Goal: Task Accomplishment & Management: Manage account settings

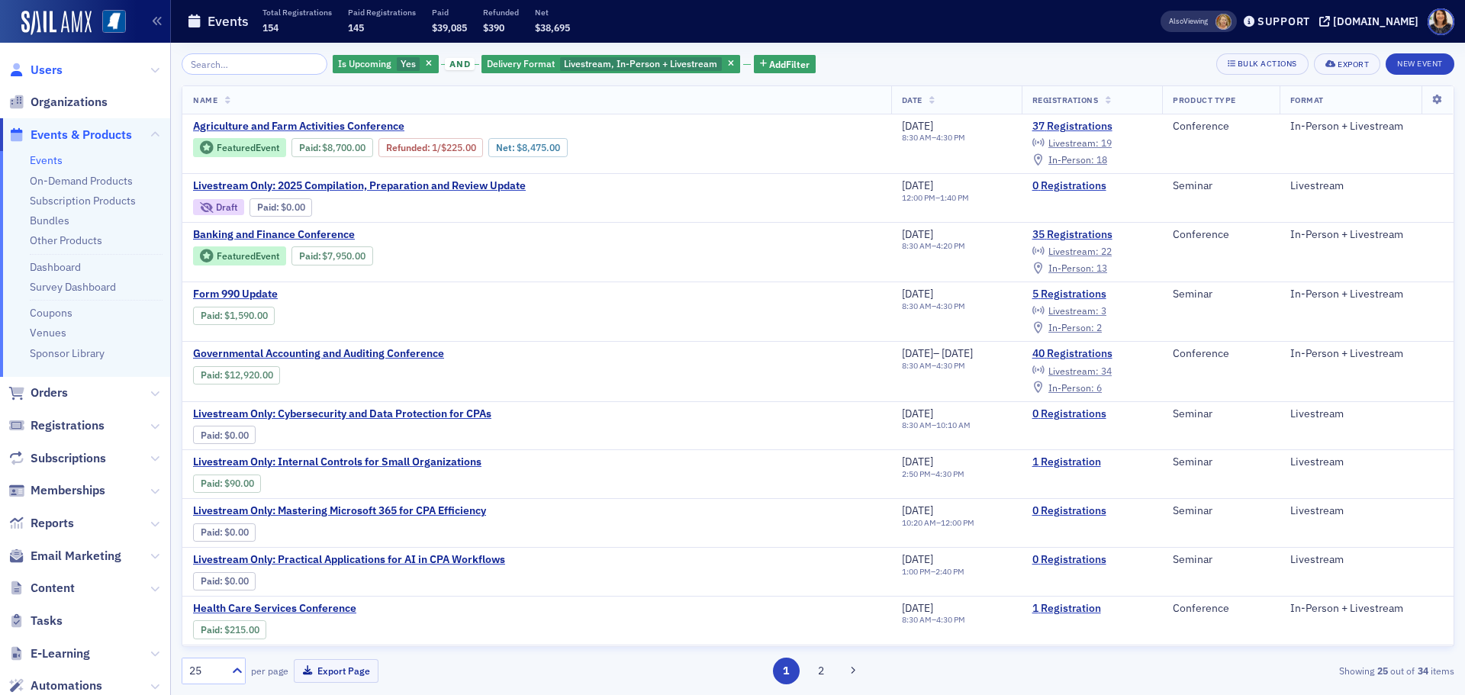
click at [41, 69] on span "Users" at bounding box center [47, 70] width 32 height 17
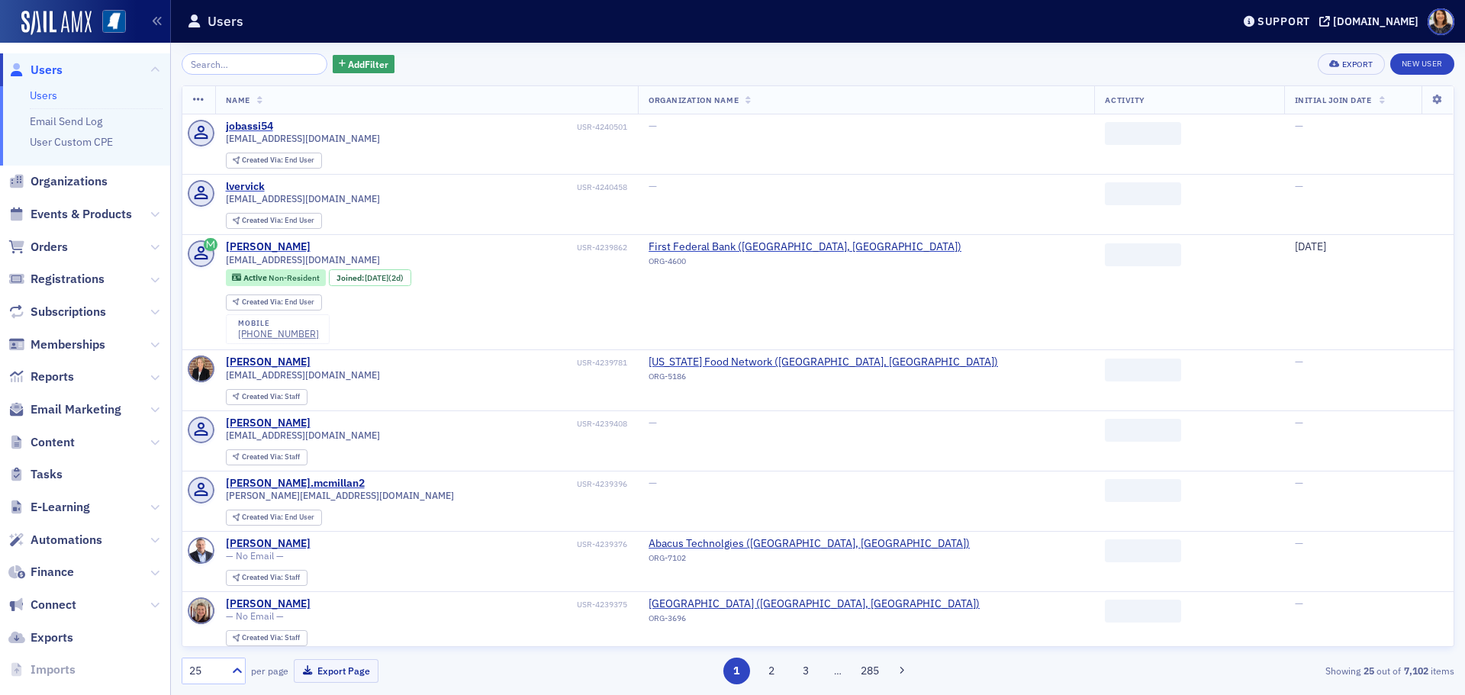
click at [244, 58] on input "search" at bounding box center [255, 63] width 146 height 21
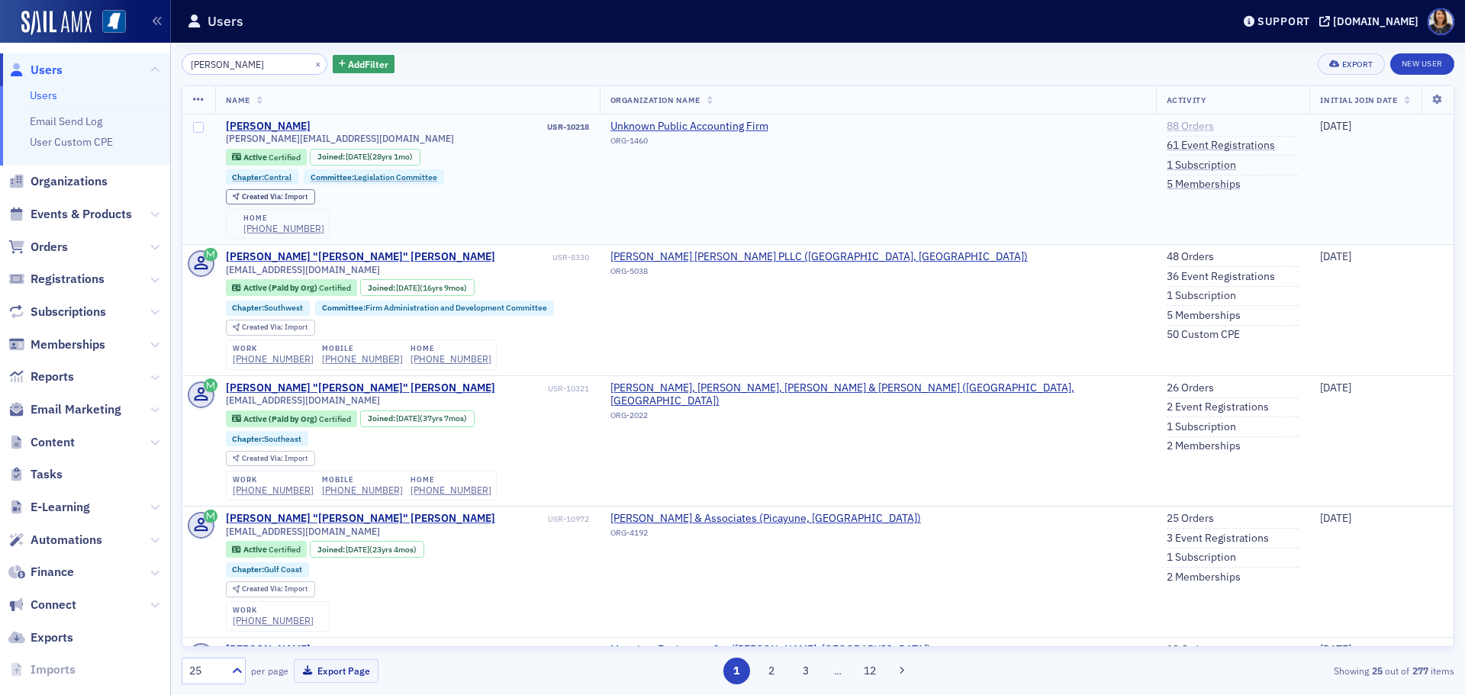
type input "john scott"
click at [1166, 124] on link "88 Orders" at bounding box center [1189, 127] width 47 height 14
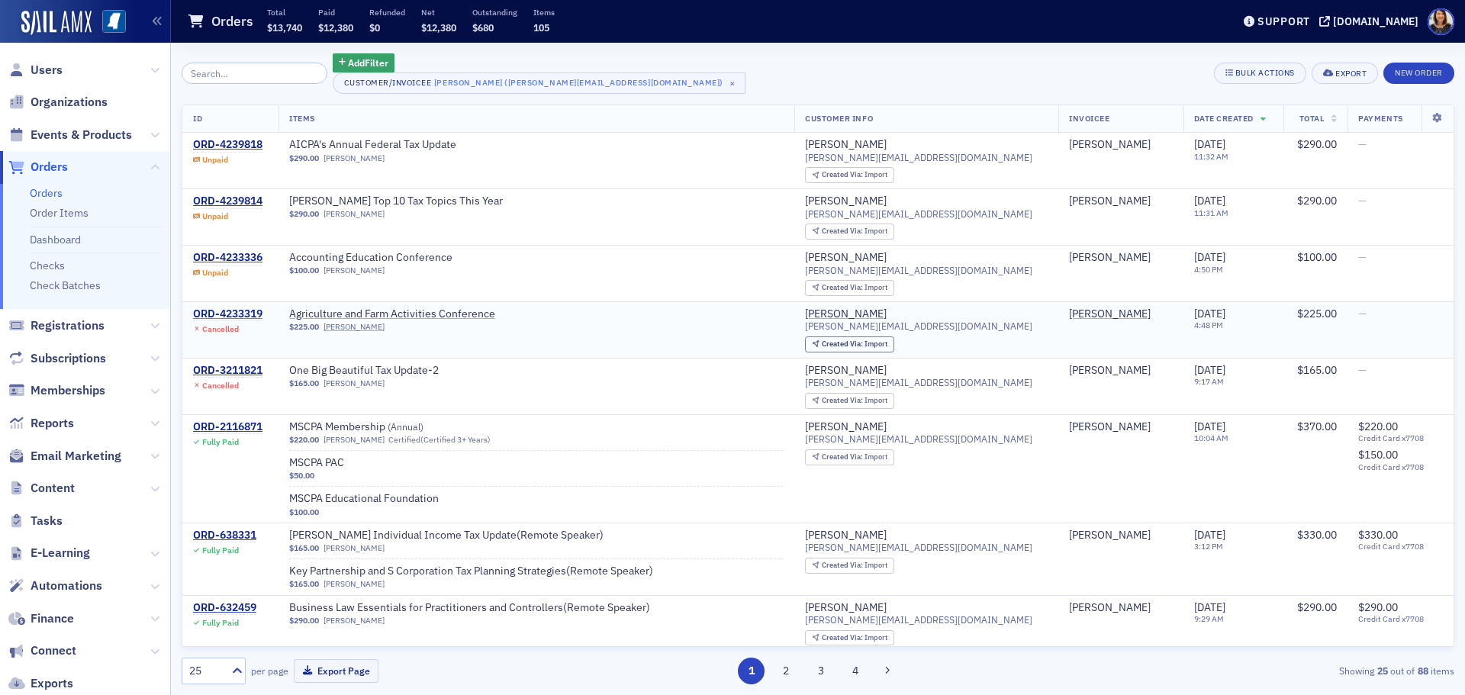
click at [233, 310] on div "ORD-4233319" at bounding box center [227, 314] width 69 height 14
click at [230, 251] on div "ORD-4233336" at bounding box center [227, 258] width 69 height 14
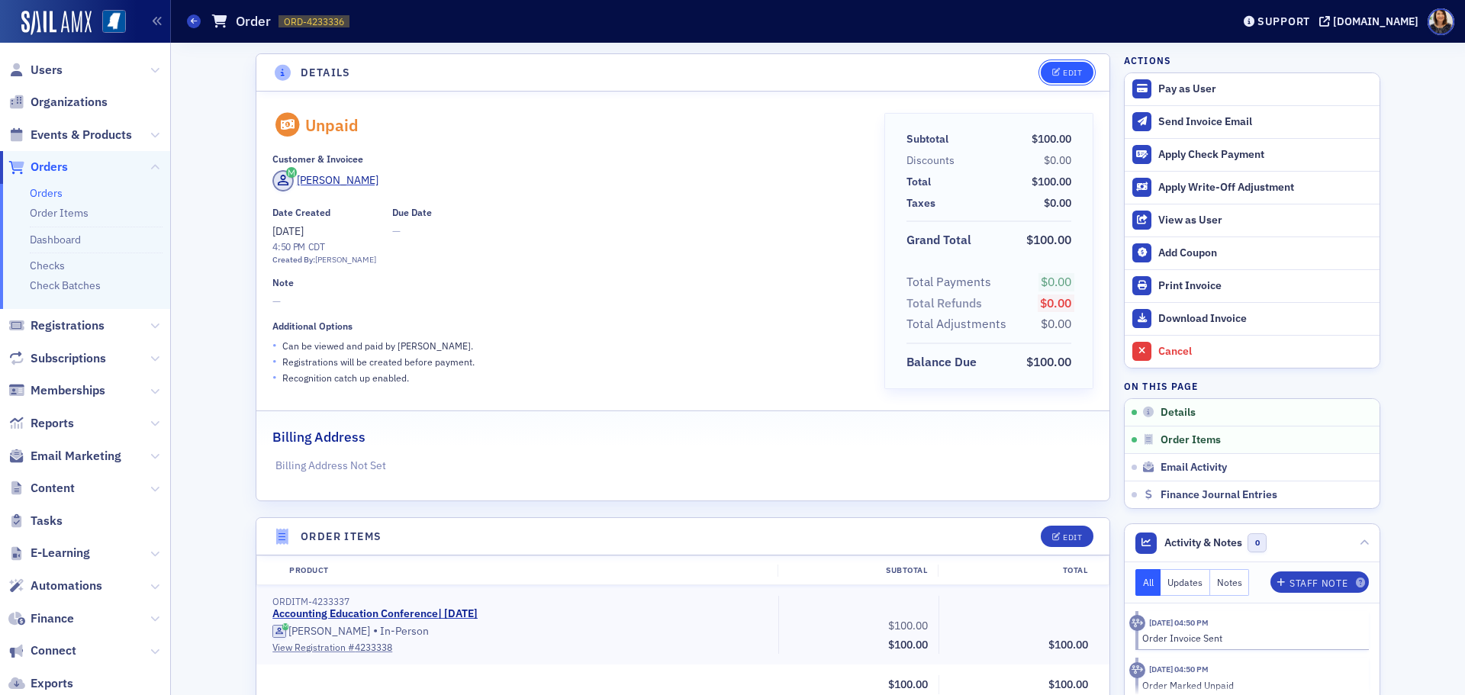
click at [1063, 69] on div "Edit" at bounding box center [1072, 73] width 19 height 8
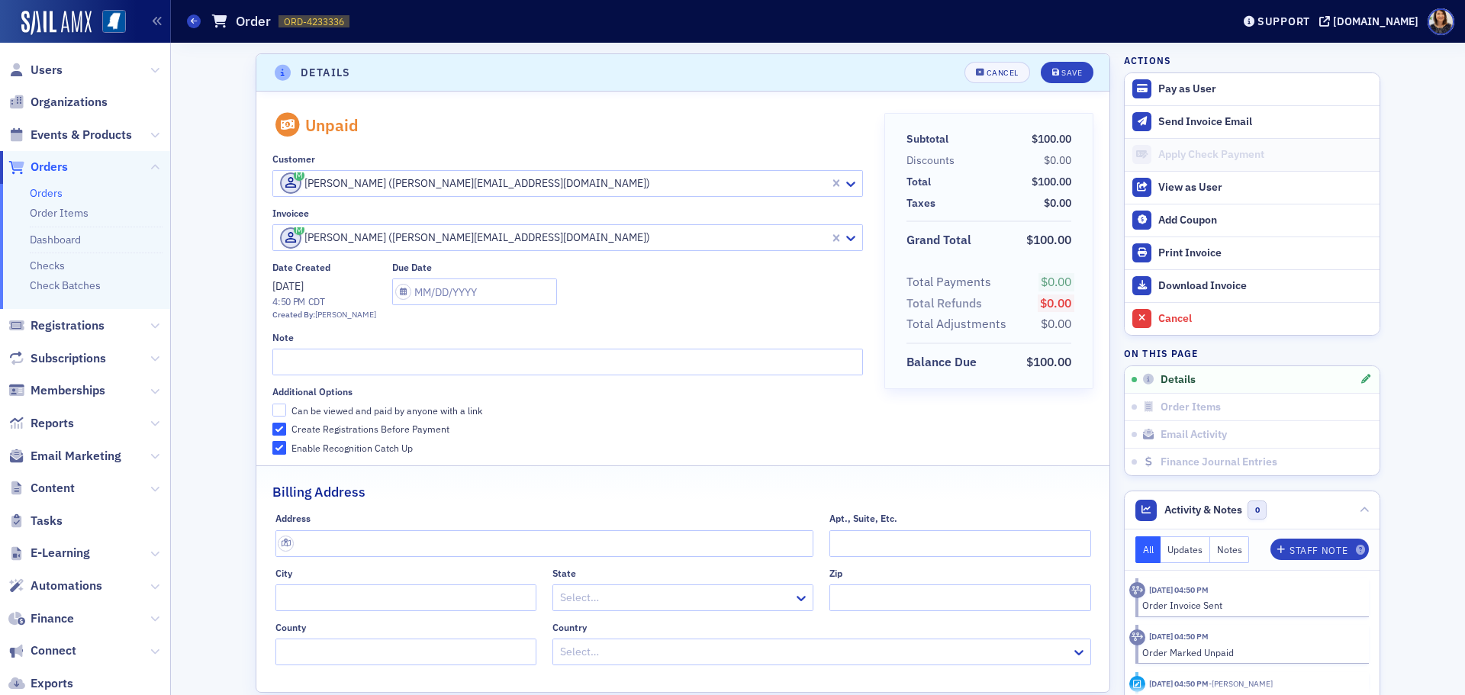
scroll to position [3, 0]
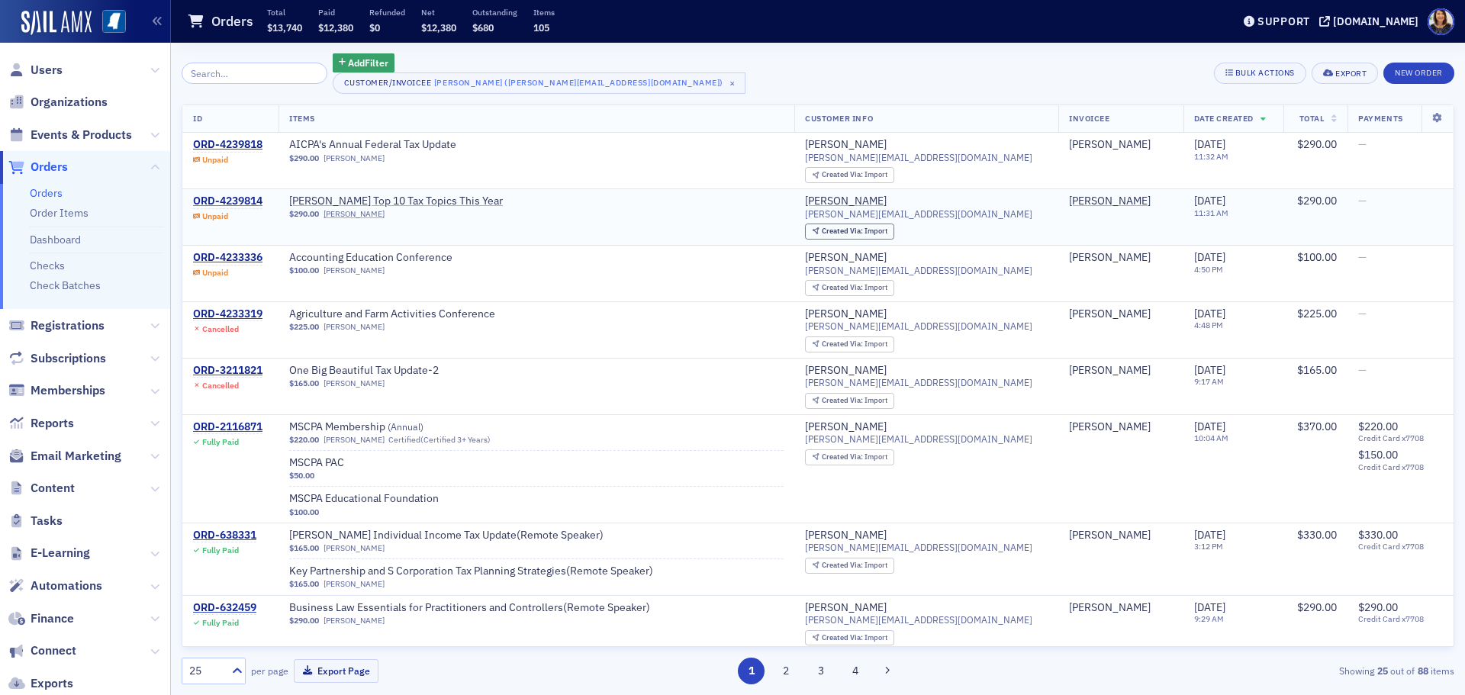
click at [222, 198] on div "ORD-4239814" at bounding box center [227, 202] width 69 height 14
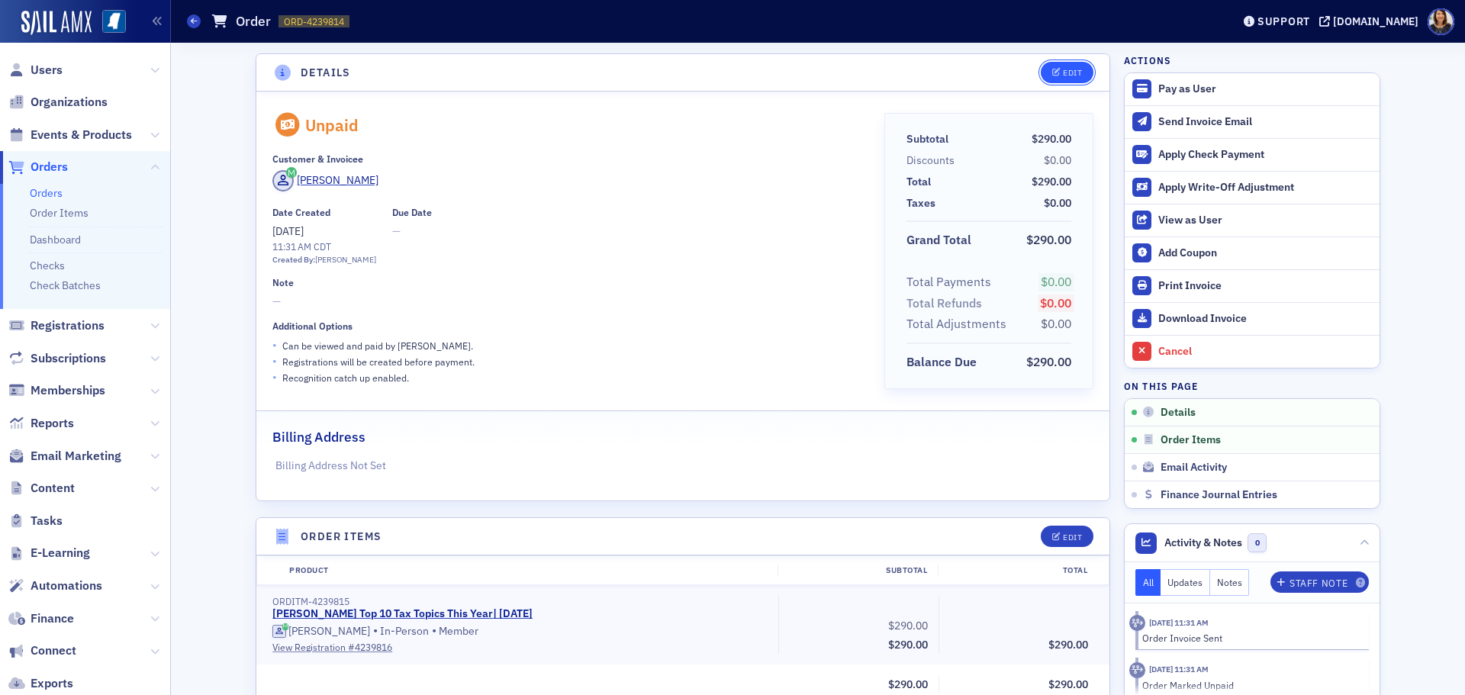
click at [1066, 72] on div "Edit" at bounding box center [1072, 73] width 19 height 8
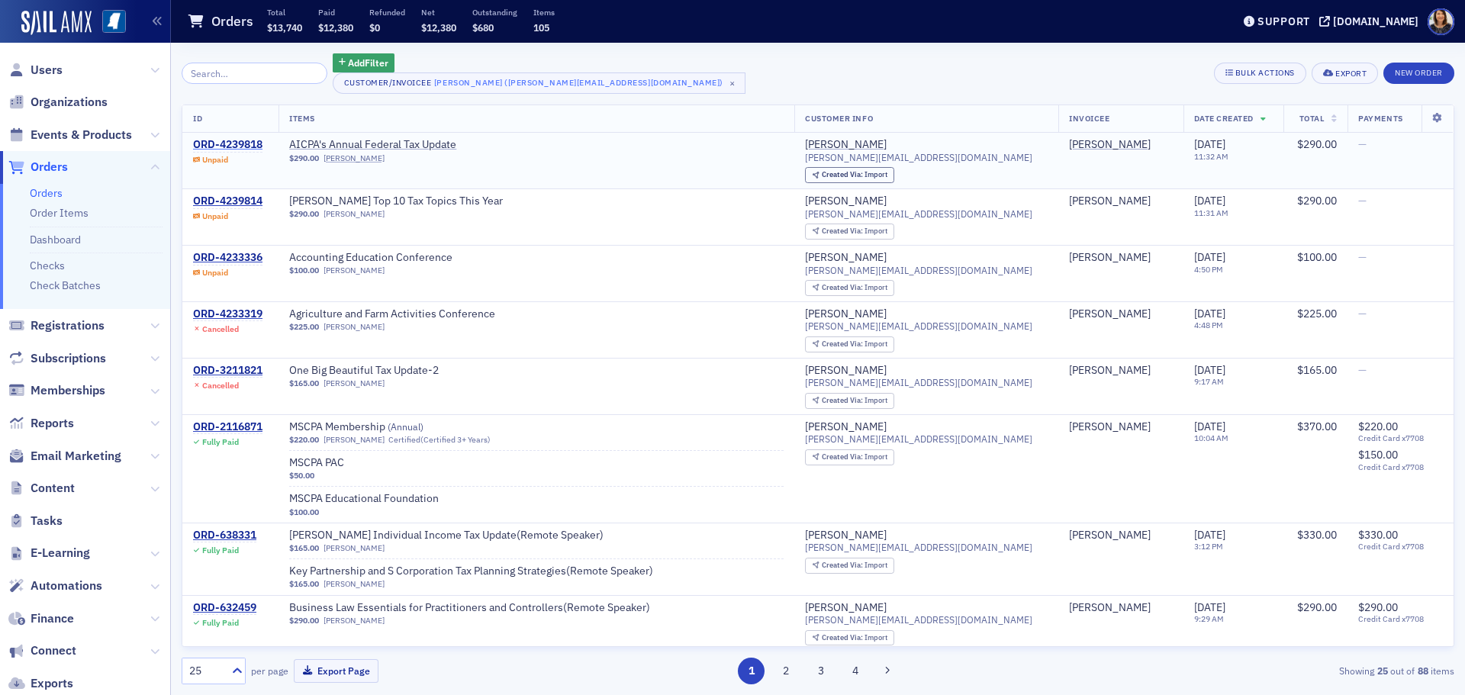
click at [236, 147] on div "ORD-4239818" at bounding box center [227, 145] width 69 height 14
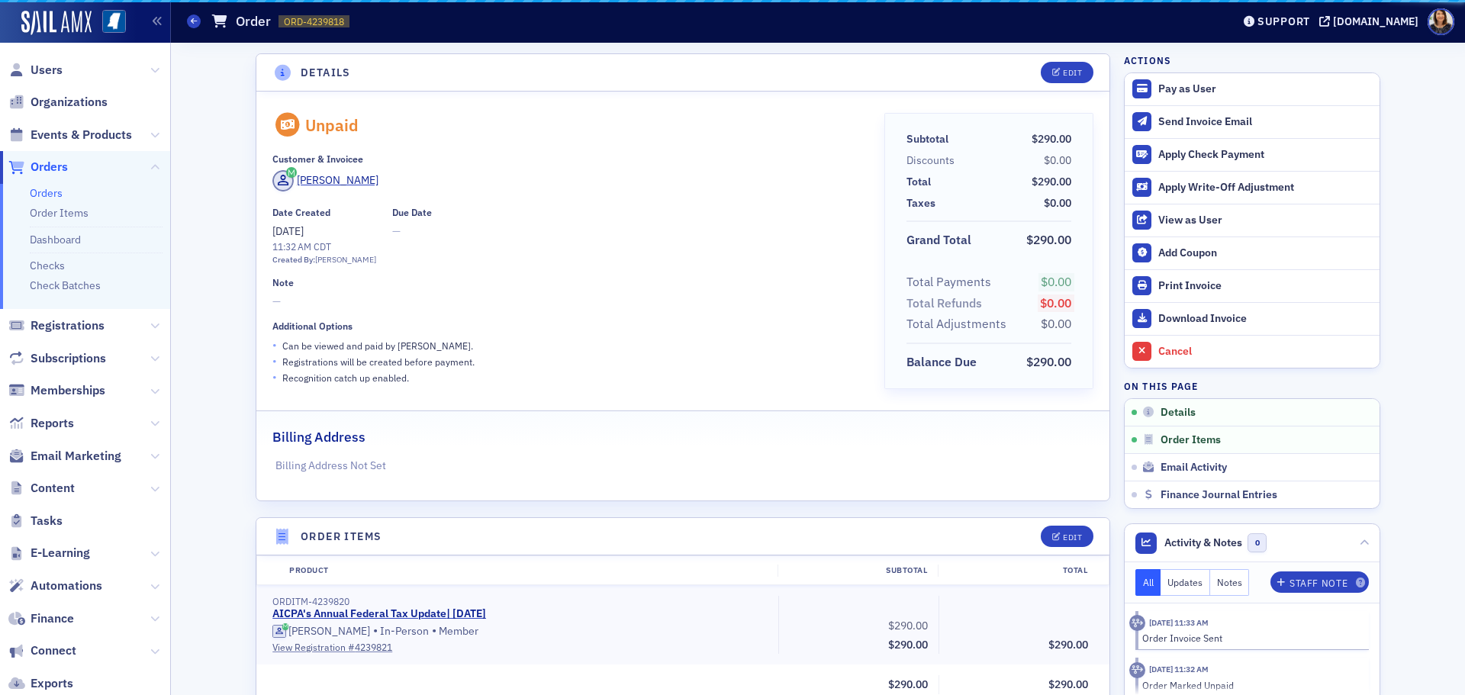
click at [235, 141] on div "Details Edit Unpaid Customer & Invoicee John Scott Date Created 8/11/2025 11:32…" at bounding box center [818, 619] width 1272 height 1152
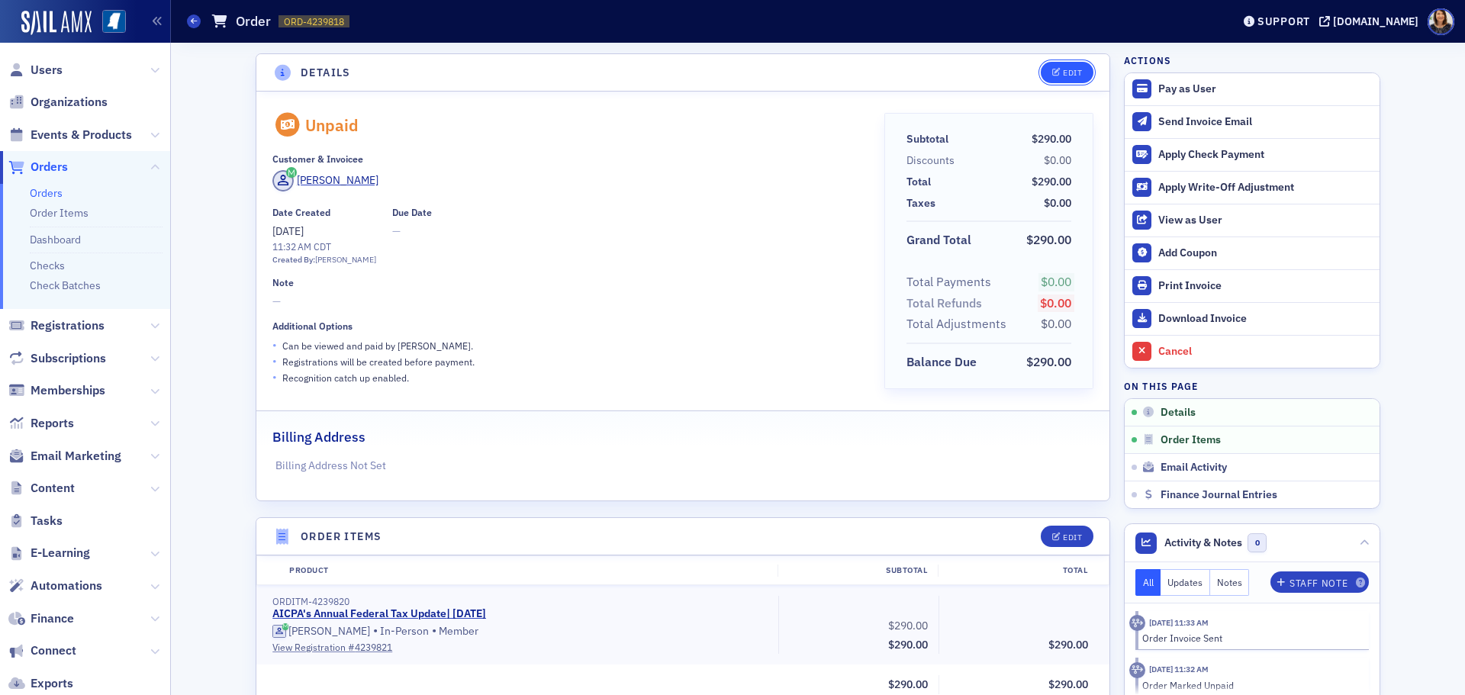
click at [1060, 80] on button "Edit" at bounding box center [1066, 72] width 53 height 21
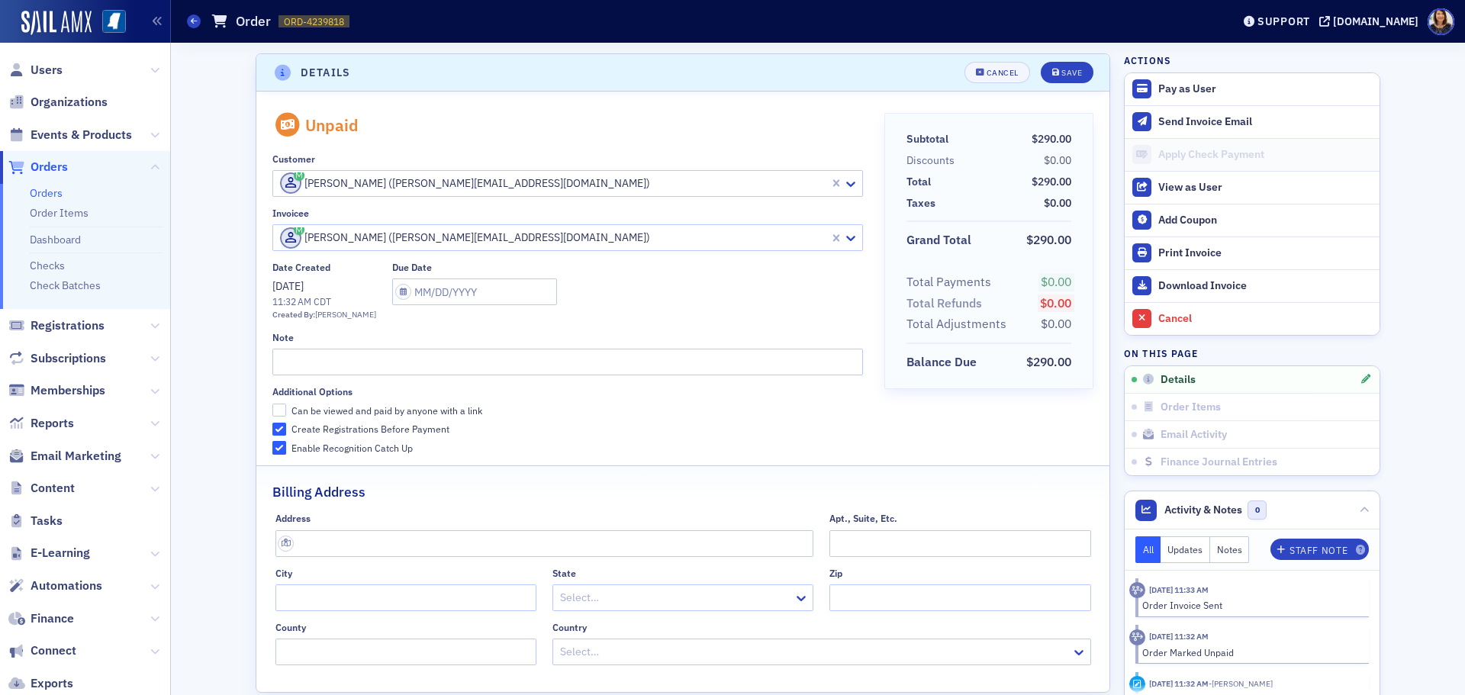
scroll to position [3, 0]
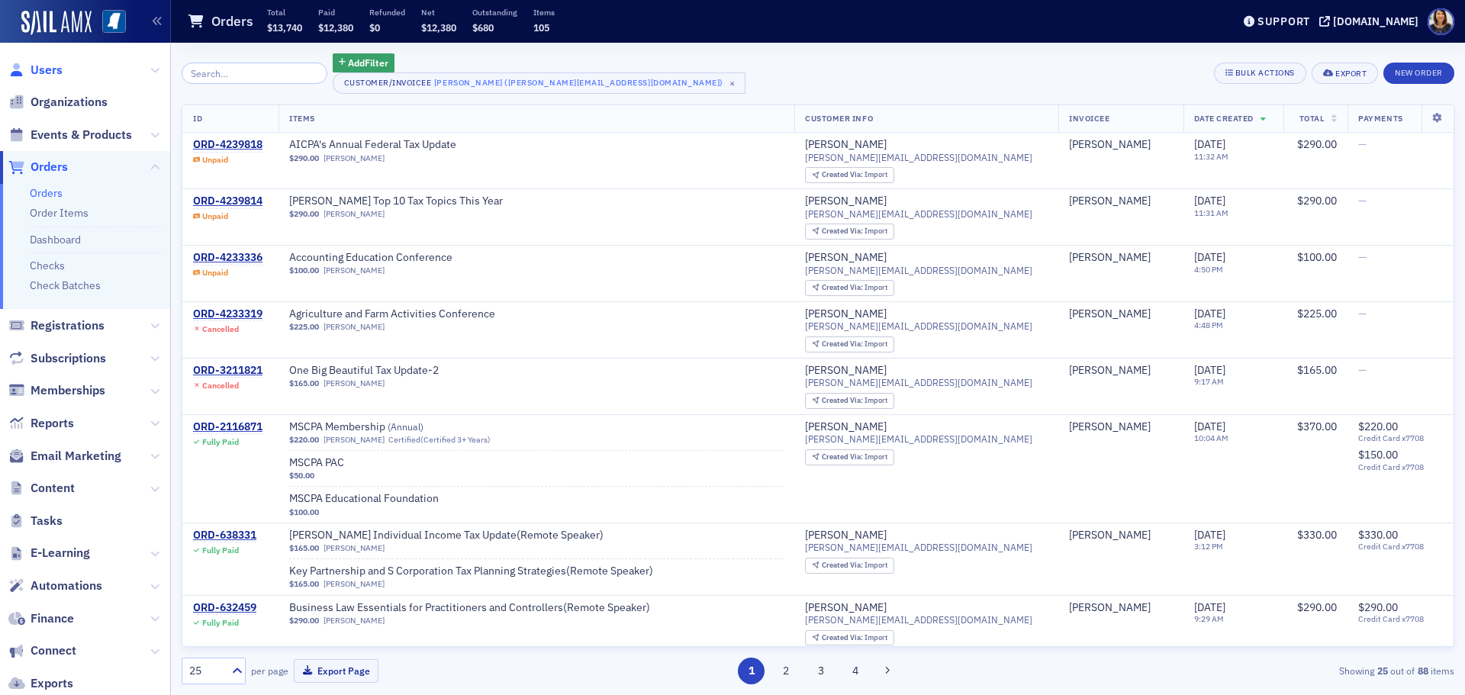
click at [50, 66] on span "Users" at bounding box center [47, 70] width 32 height 17
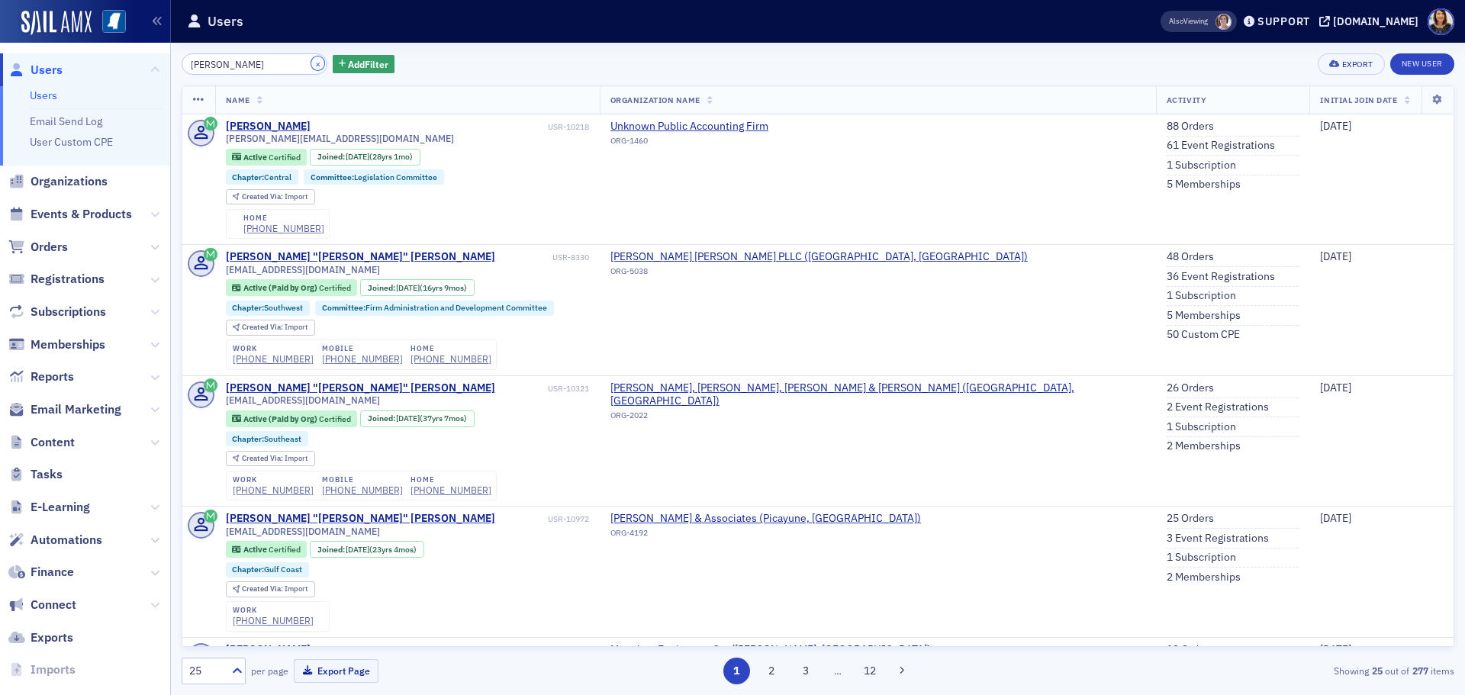
click at [311, 64] on button "×" at bounding box center [318, 63] width 14 height 14
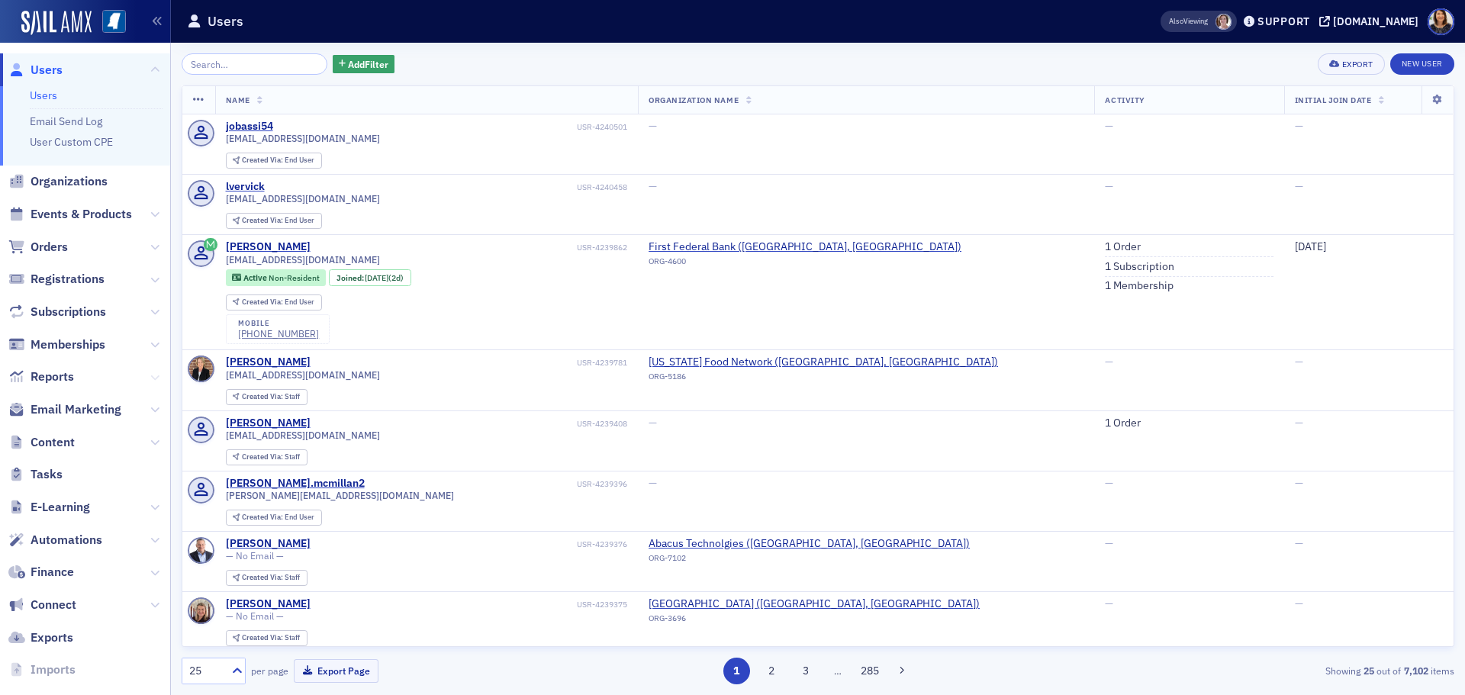
click at [150, 370] on button at bounding box center [154, 376] width 9 height 17
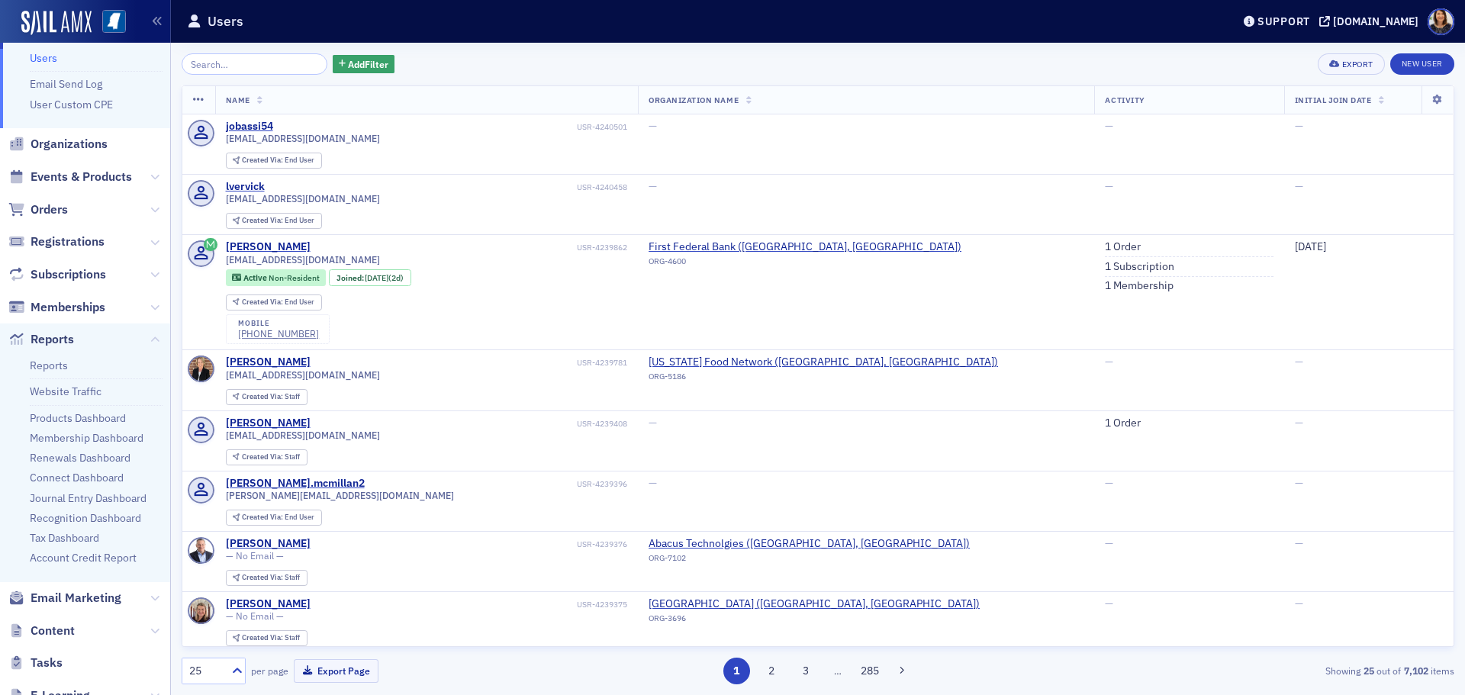
scroll to position [28, 0]
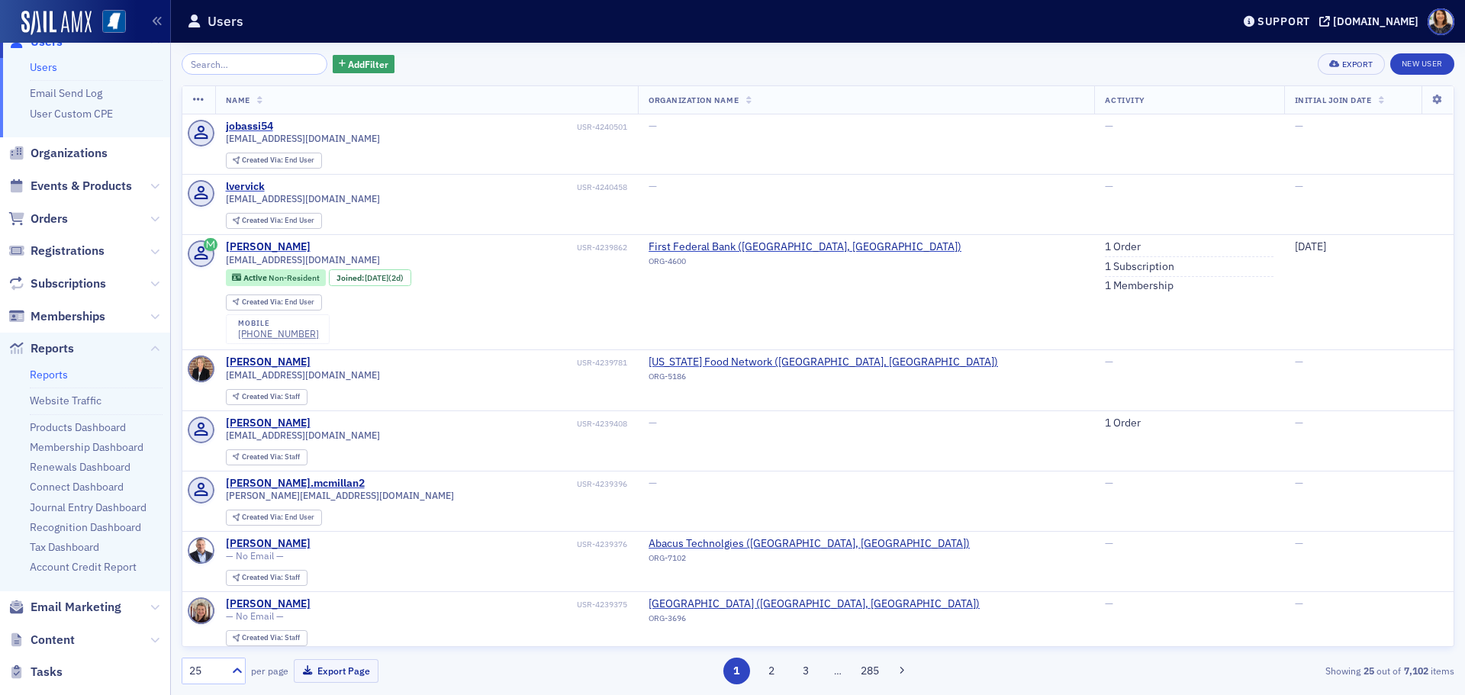
click at [50, 372] on link "Reports" at bounding box center [49, 375] width 38 height 14
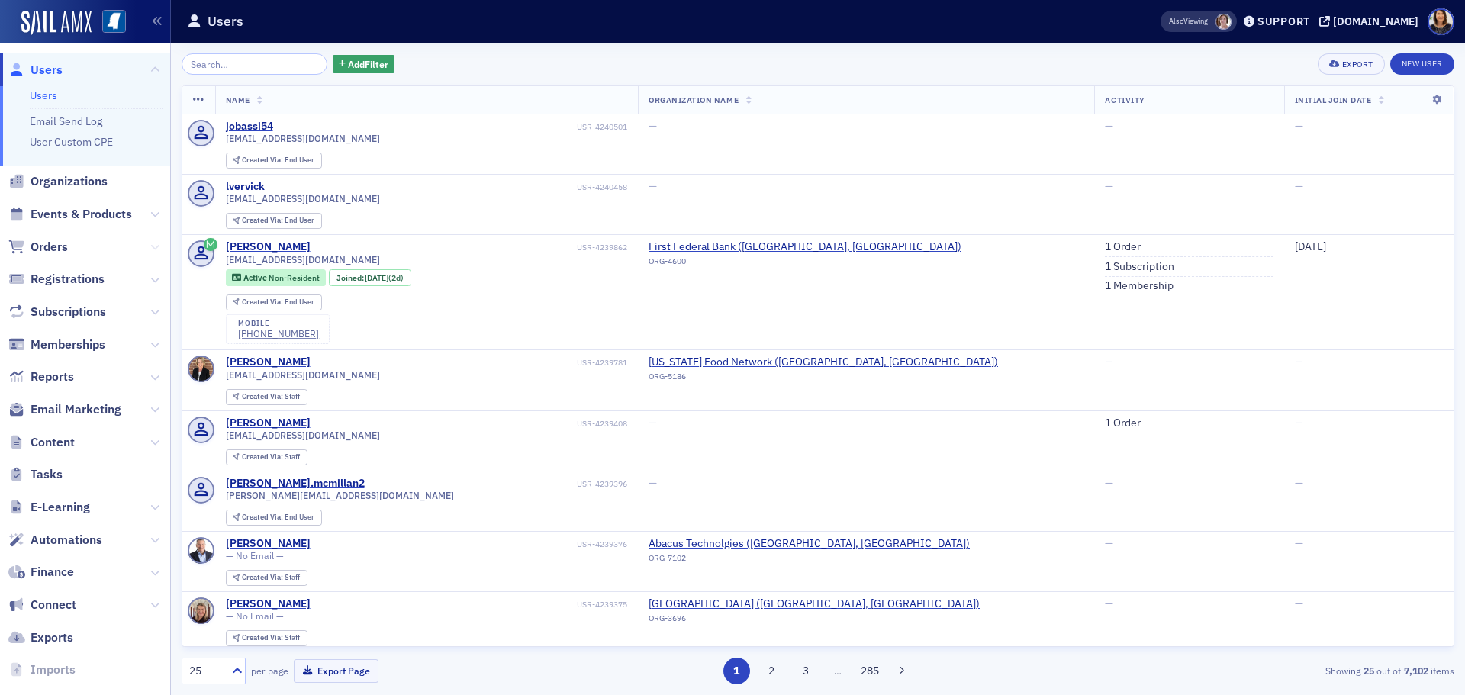
click at [150, 249] on icon at bounding box center [154, 247] width 9 height 9
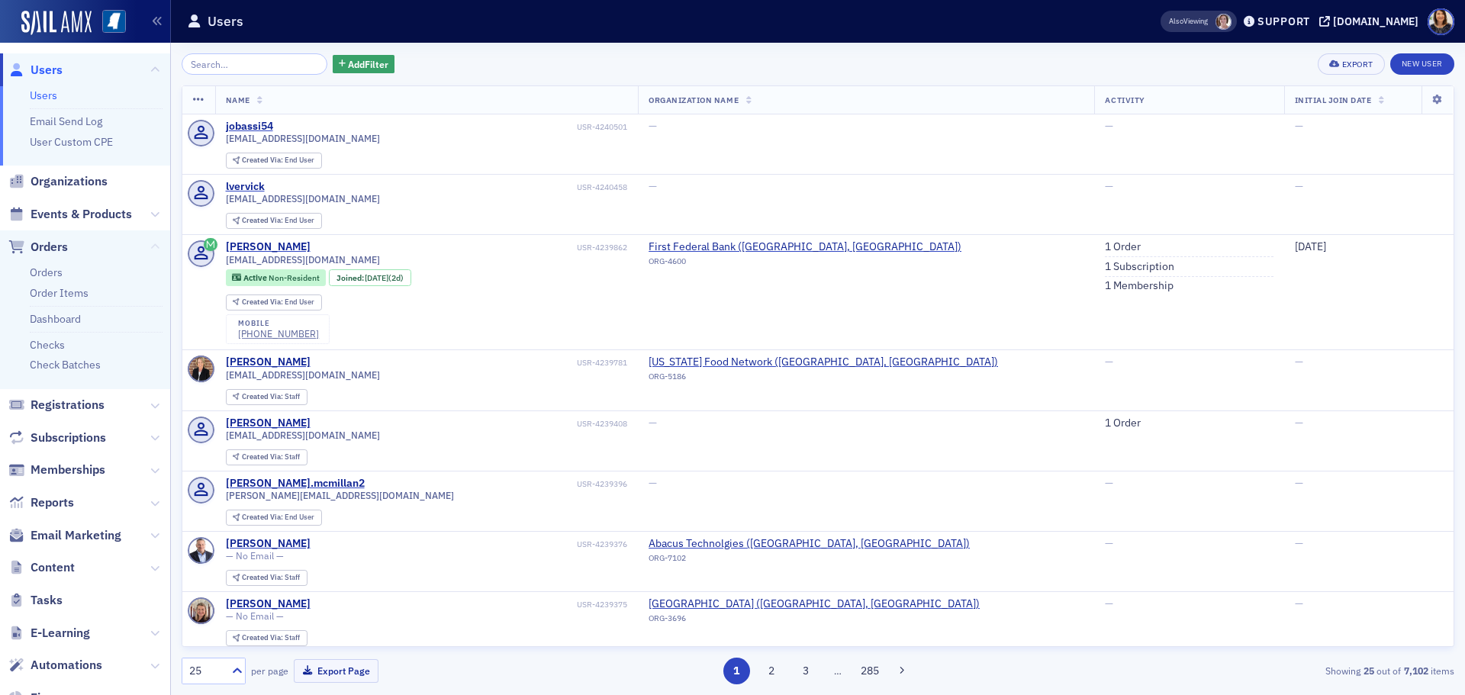
click at [150, 245] on icon at bounding box center [154, 247] width 9 height 9
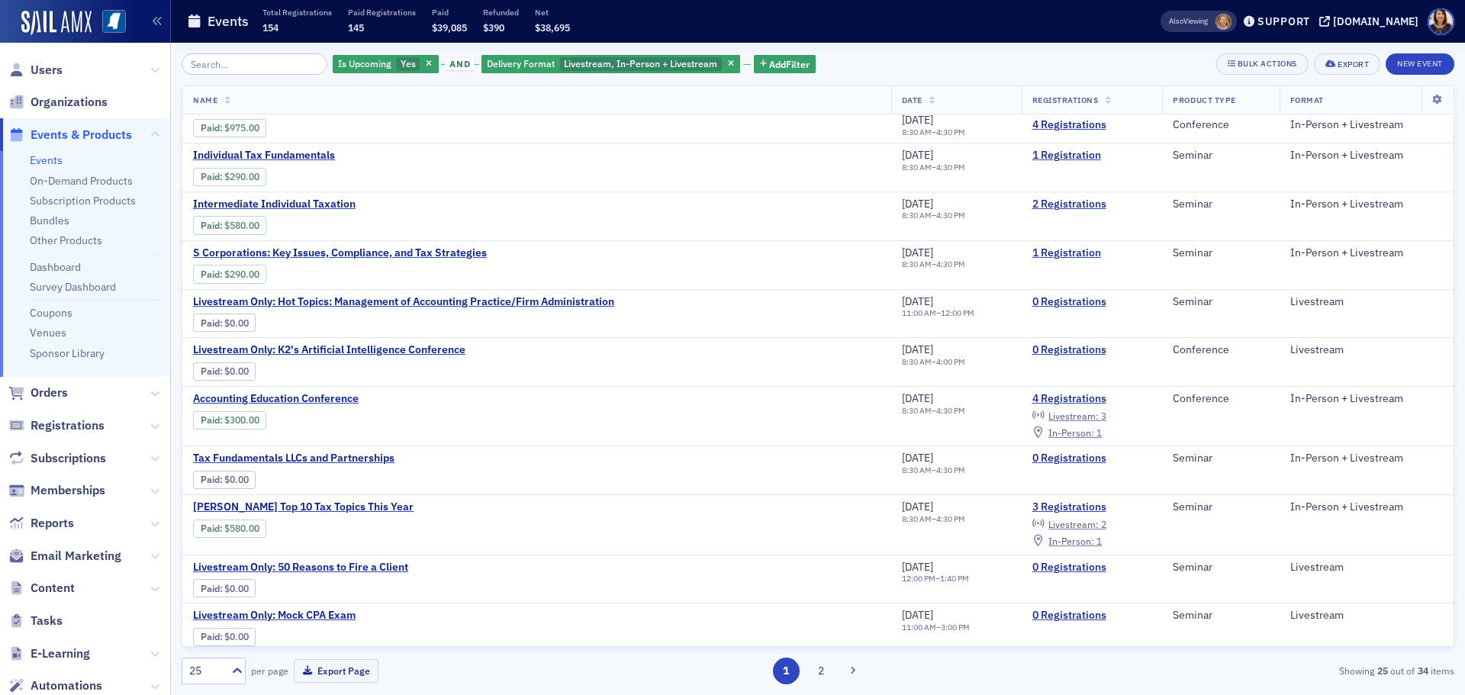
scroll to position [761, 0]
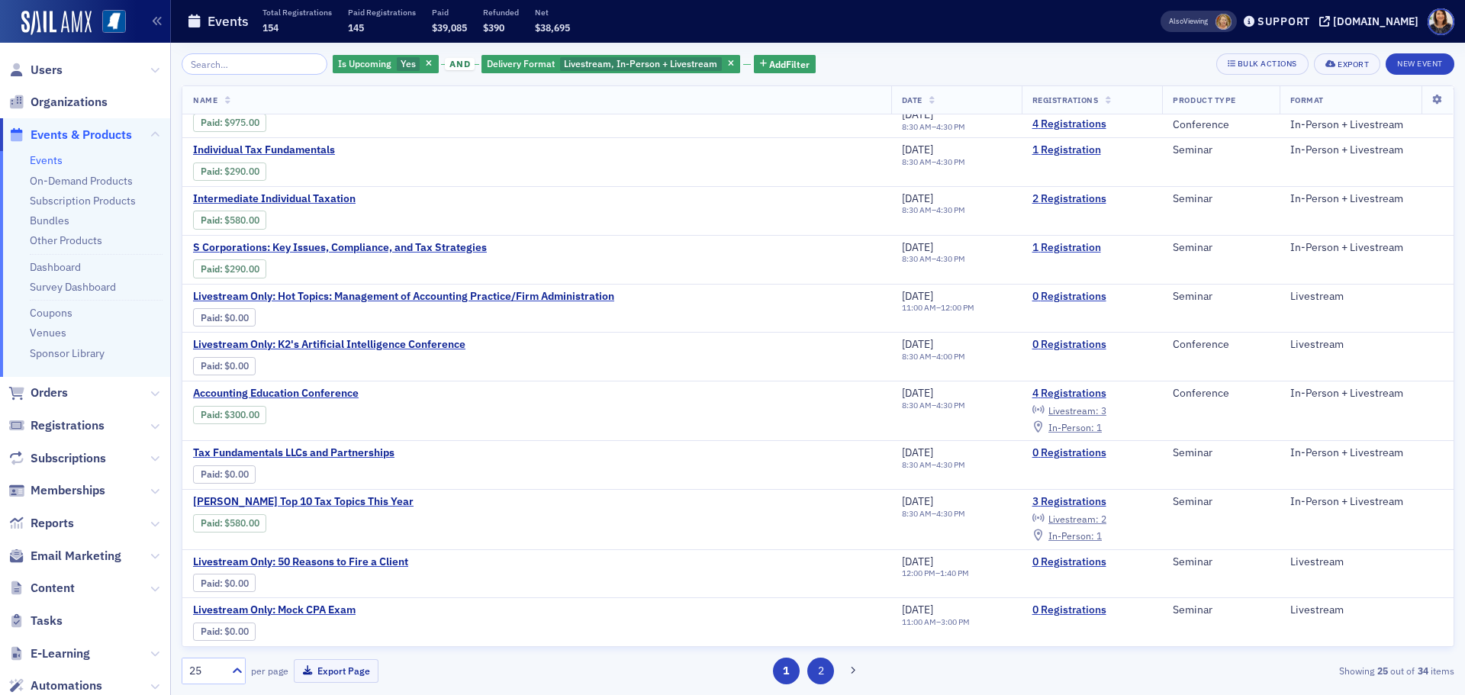
click at [825, 668] on button "2" at bounding box center [820, 671] width 27 height 27
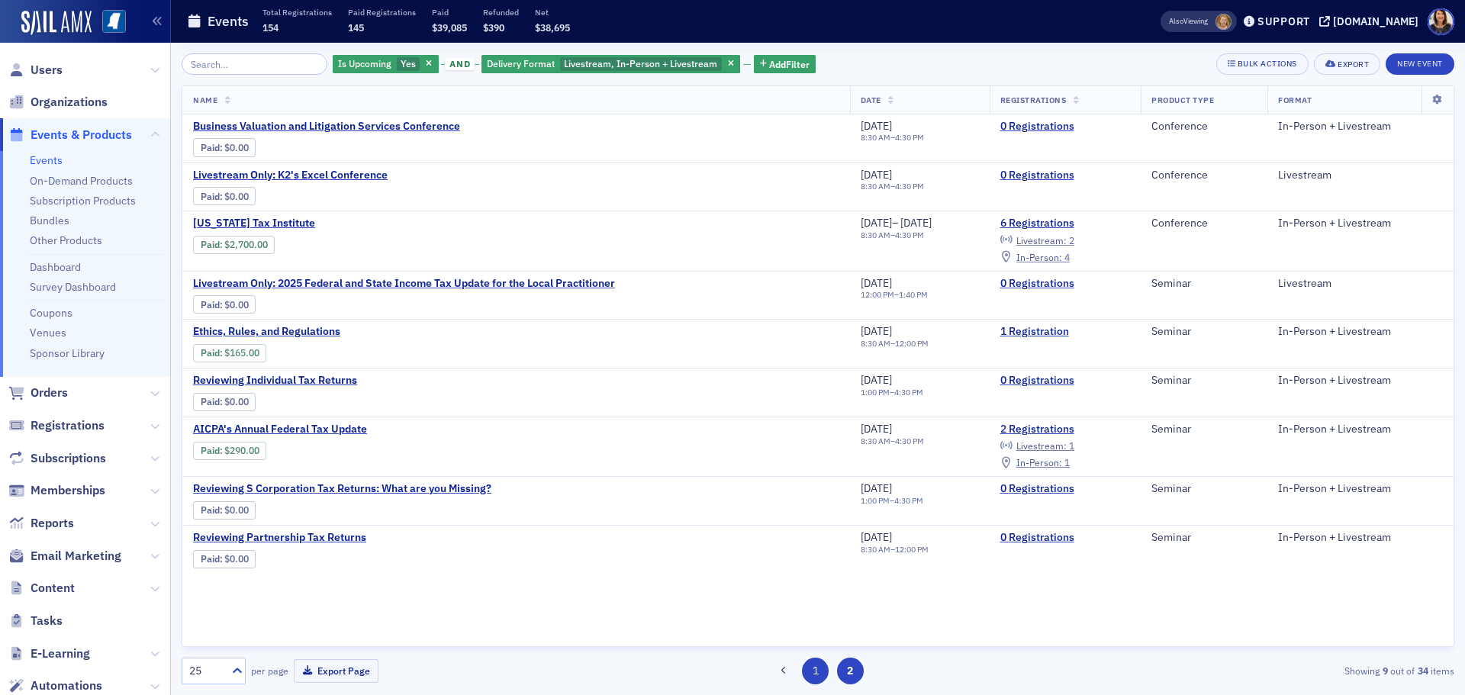
click at [815, 677] on button "1" at bounding box center [815, 671] width 27 height 27
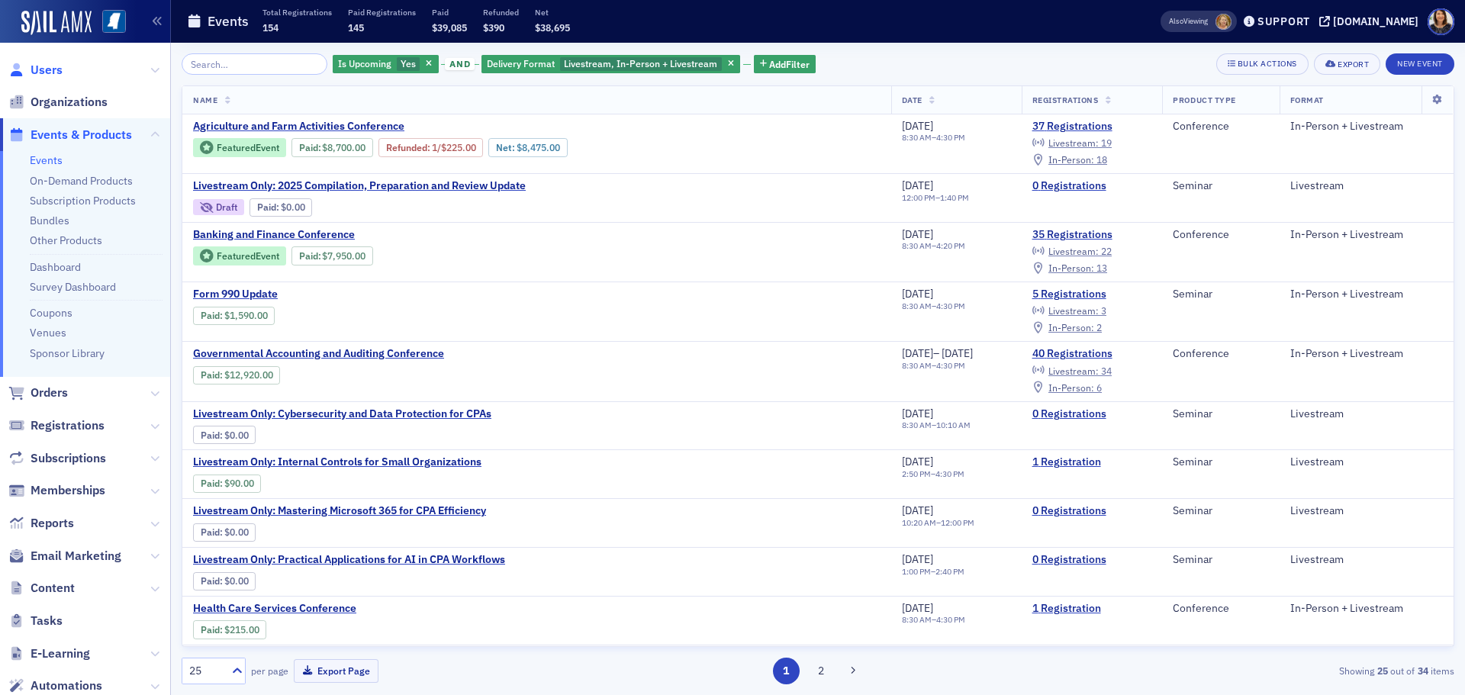
click at [47, 65] on span "Users" at bounding box center [47, 70] width 32 height 17
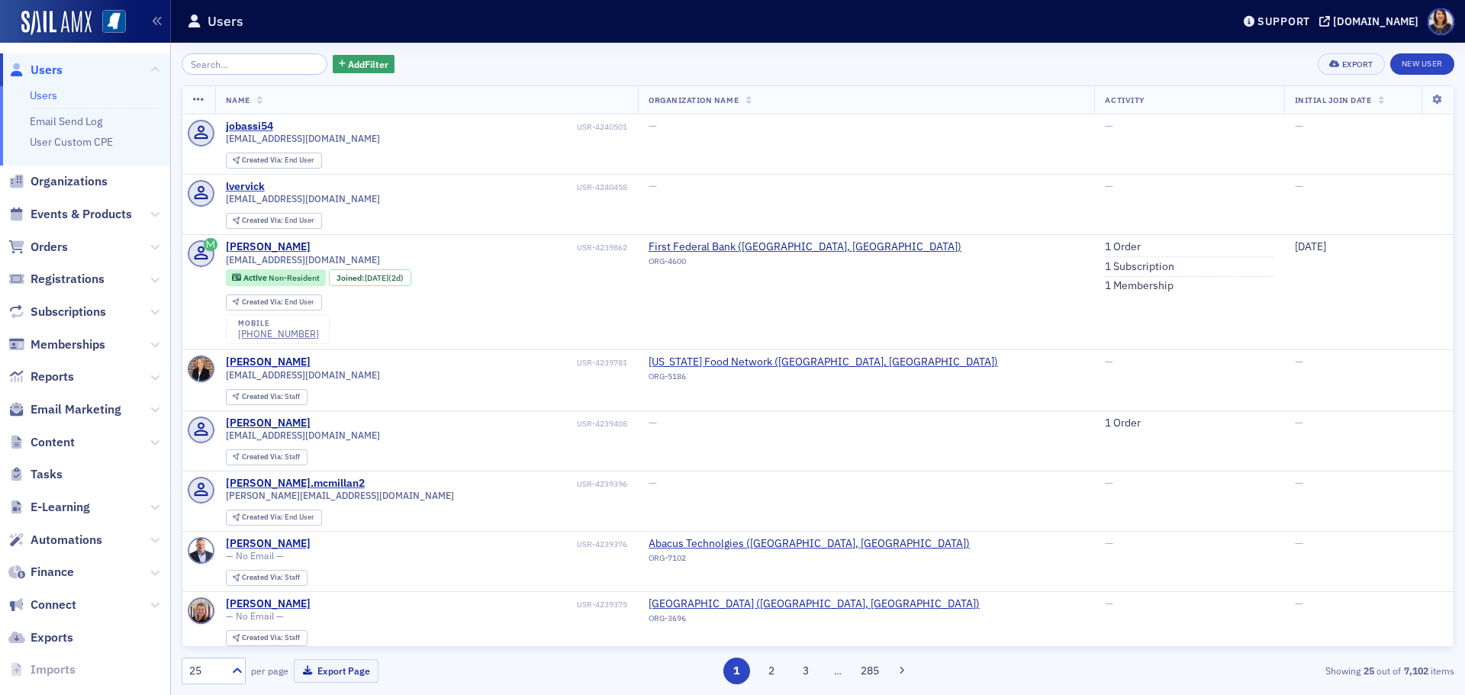
click at [803, 66] on div "Add Filter Export New User" at bounding box center [818, 63] width 1272 height 21
click at [40, 72] on span "Users" at bounding box center [47, 70] width 32 height 17
click at [1330, 18] on icon at bounding box center [1324, 21] width 11 height 11
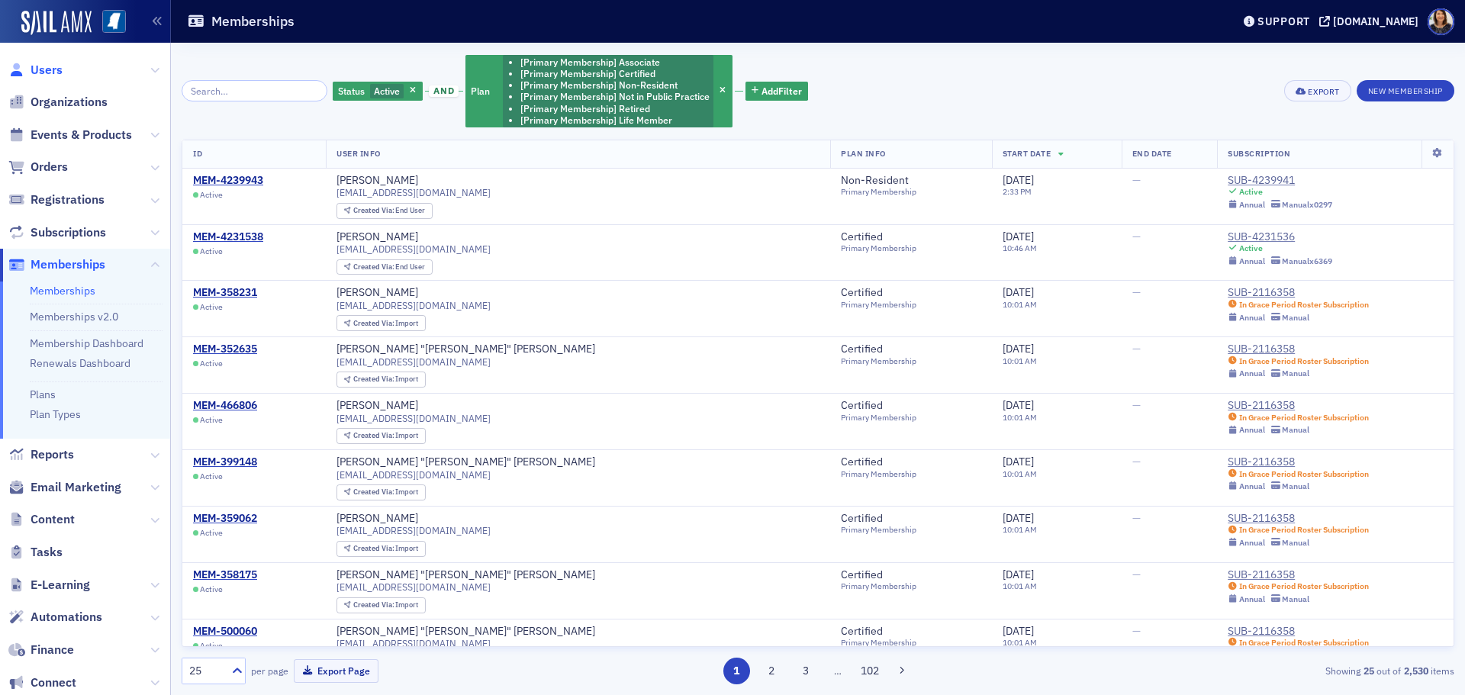
click at [53, 67] on span "Users" at bounding box center [47, 70] width 32 height 17
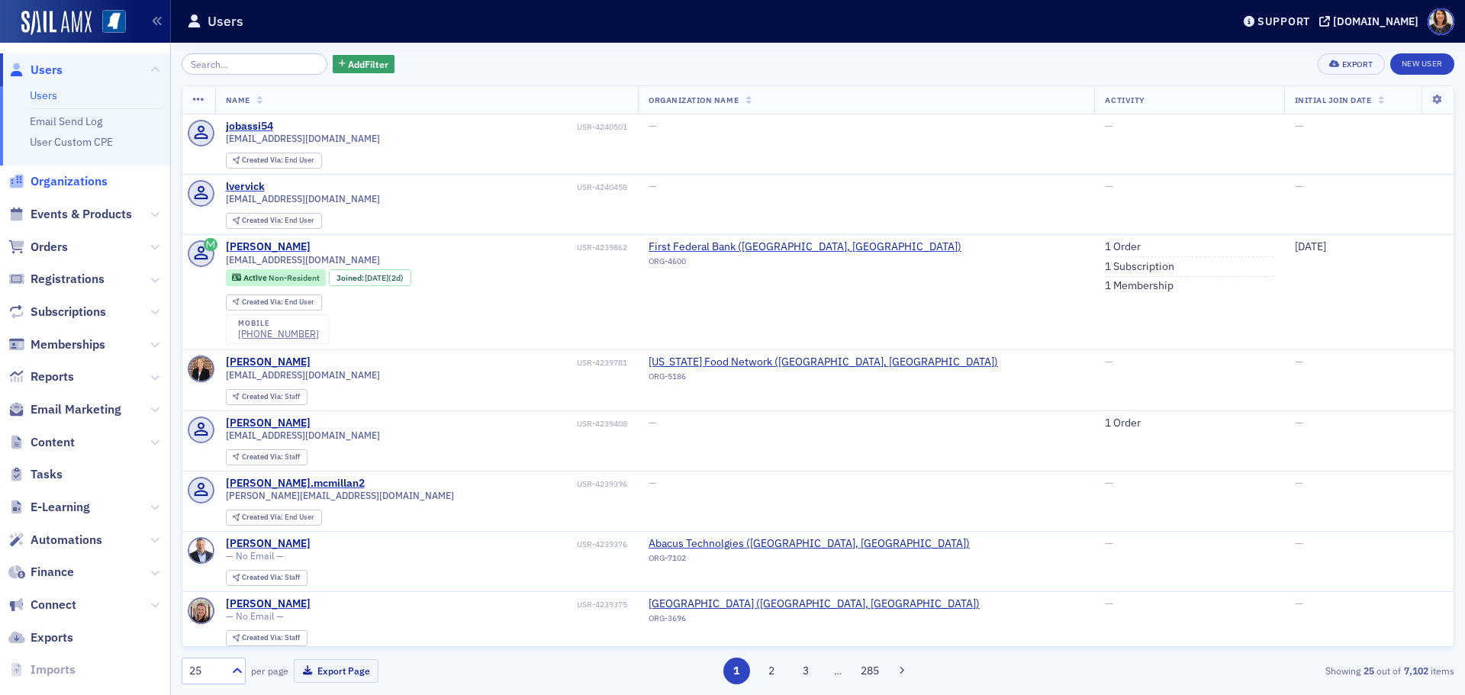
click at [70, 184] on span "Organizations" at bounding box center [69, 181] width 77 height 17
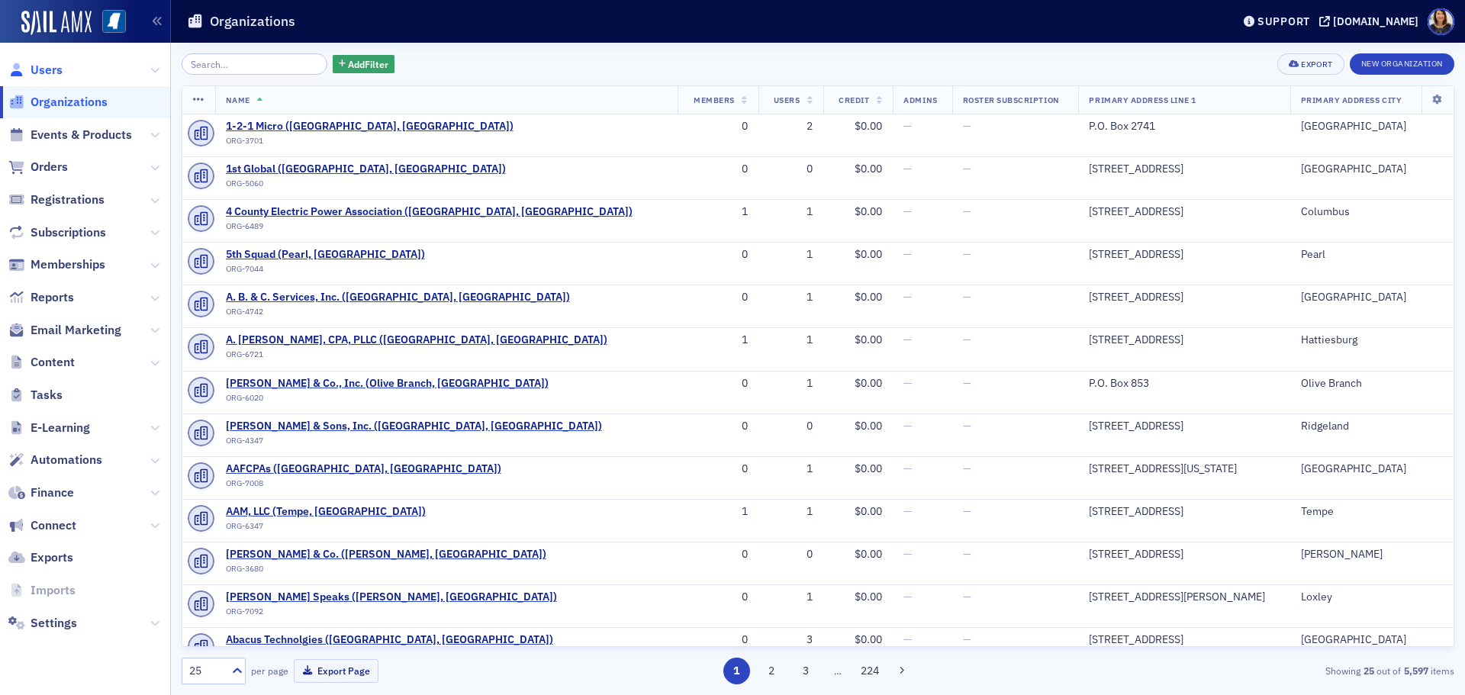
click at [43, 72] on span "Users" at bounding box center [47, 70] width 32 height 17
